Goal: Information Seeking & Learning: Learn about a topic

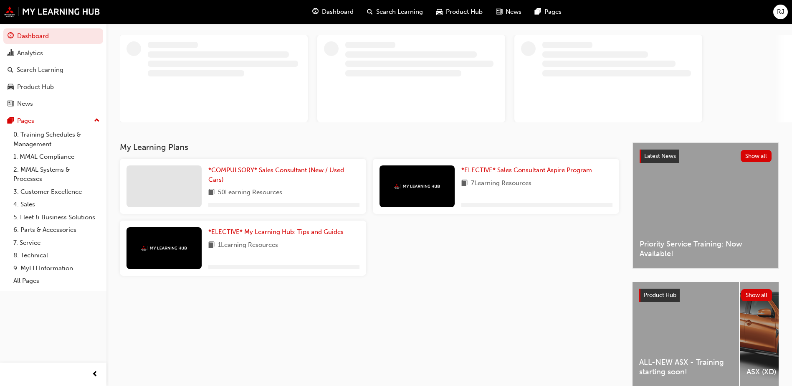
scroll to position [80, 0]
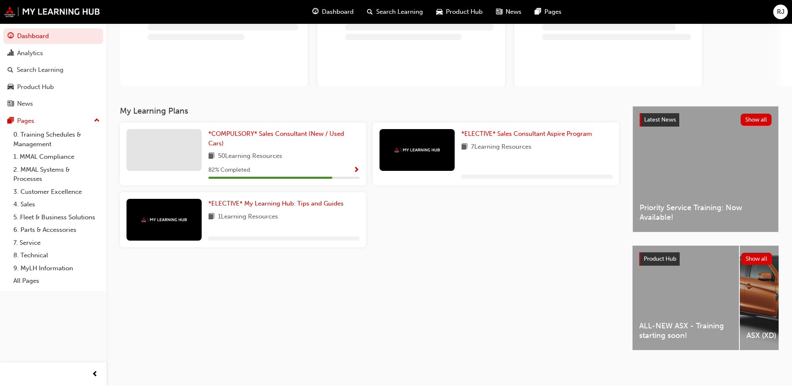
click at [632, 277] on div "My Learning Plans *COMPULSORY* Sales Consultant (New / Used Cars) 50 Learning R…" at bounding box center [376, 235] width 512 height 259
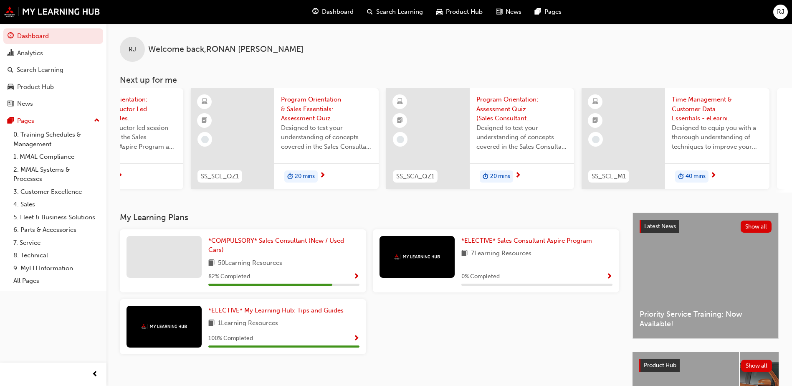
scroll to position [0, 387]
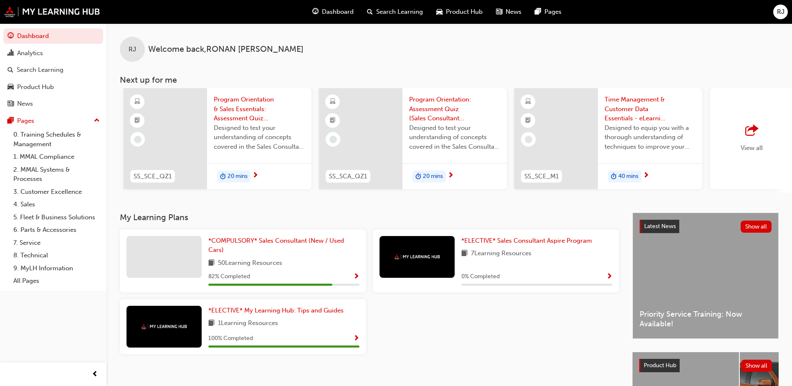
click at [733, 121] on div "View all" at bounding box center [750, 138] width 83 height 101
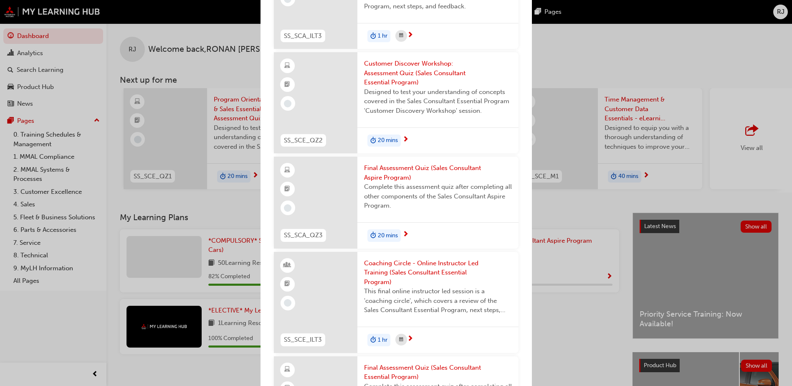
scroll to position [1296, 0]
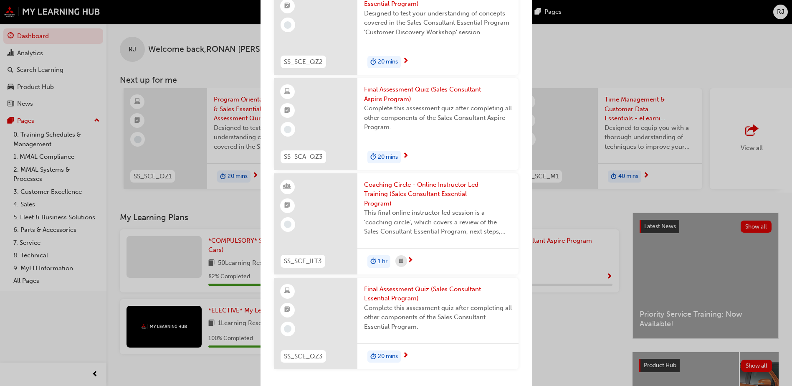
click at [606, 303] on div "Next up for me SS_SCE_ILT1 Program Orientation & Sales Essentials - Face to Fac…" at bounding box center [396, 193] width 792 height 386
click at [647, 343] on div "Next up for me SS_SCE_ILT1 Program Orientation & Sales Essentials - Face to Fac…" at bounding box center [396, 193] width 792 height 386
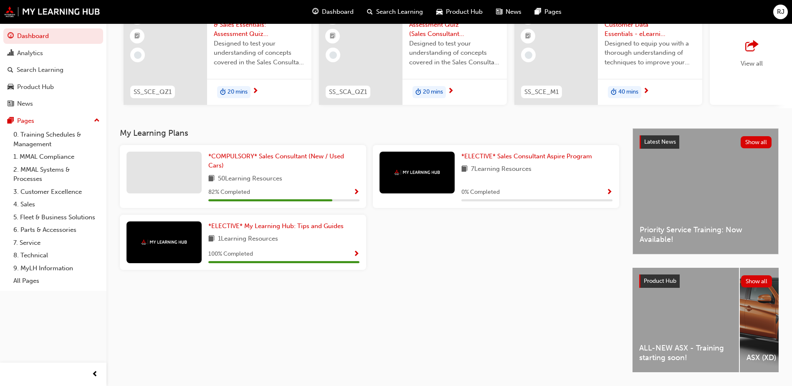
scroll to position [113, 0]
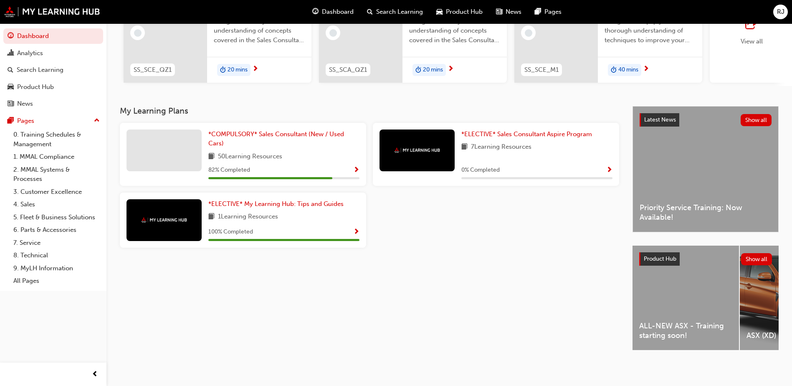
click at [670, 308] on div "ALL-NEW ASX - Training starting soon!" at bounding box center [685, 297] width 106 height 104
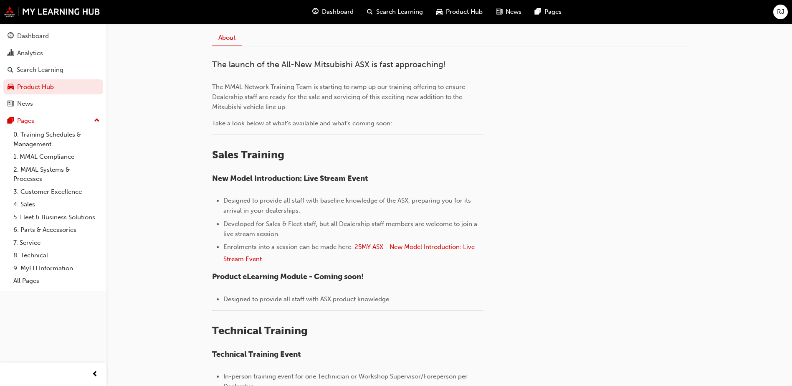
scroll to position [234, 0]
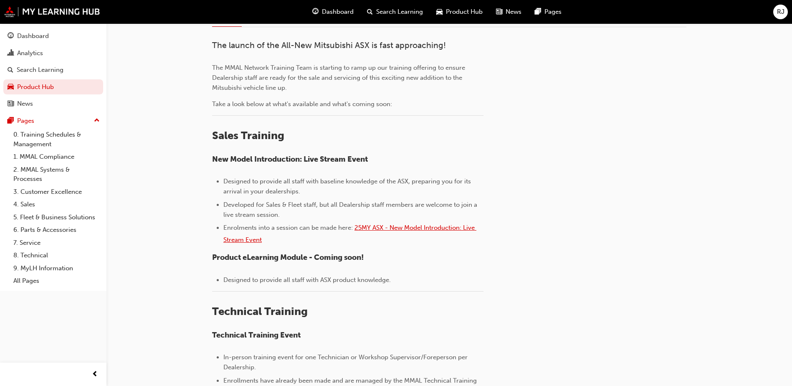
click at [390, 230] on span "25MY ASX - New Model Introduction: Live Stream Event" at bounding box center [349, 234] width 253 height 20
